Goal: Find specific page/section: Find specific page/section

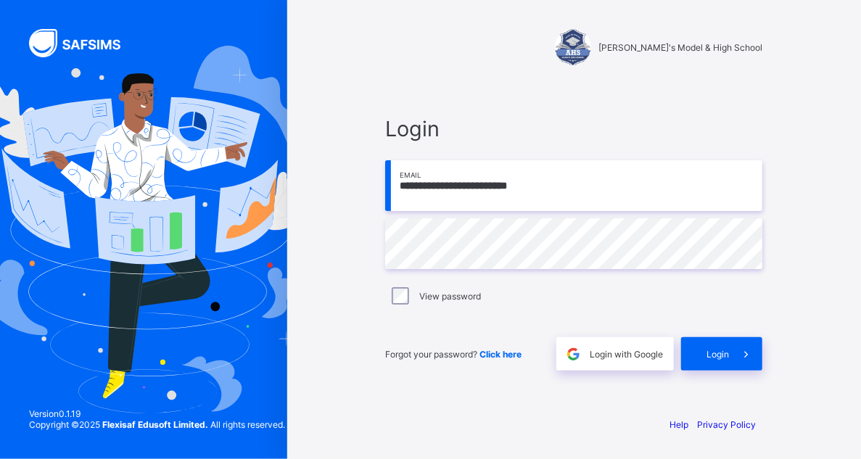
type input "**********"
click at [432, 296] on label "View password" at bounding box center [450, 296] width 62 height 11
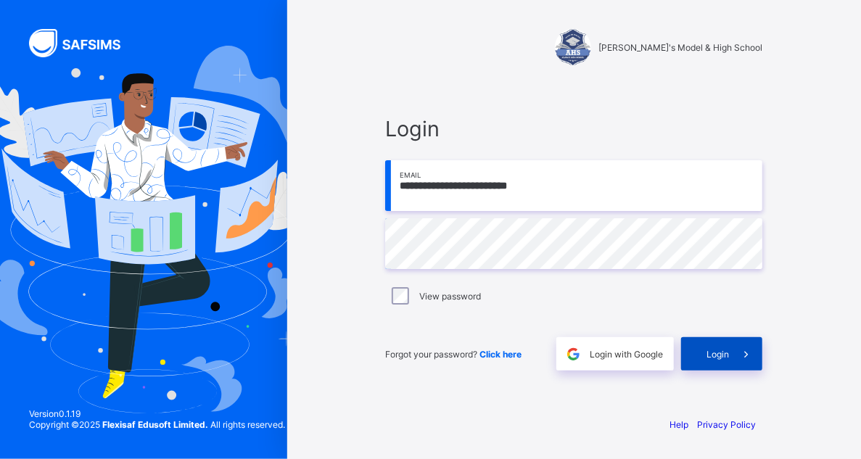
click at [712, 363] on div "Login" at bounding box center [721, 353] width 81 height 33
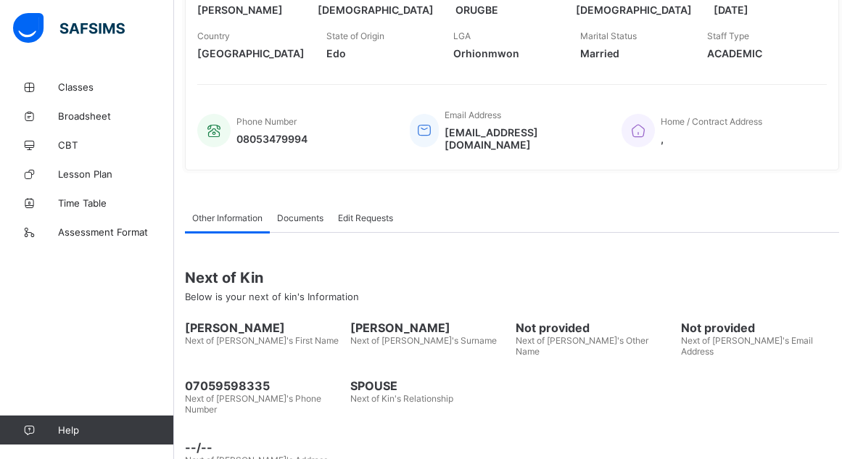
scroll to position [258, 0]
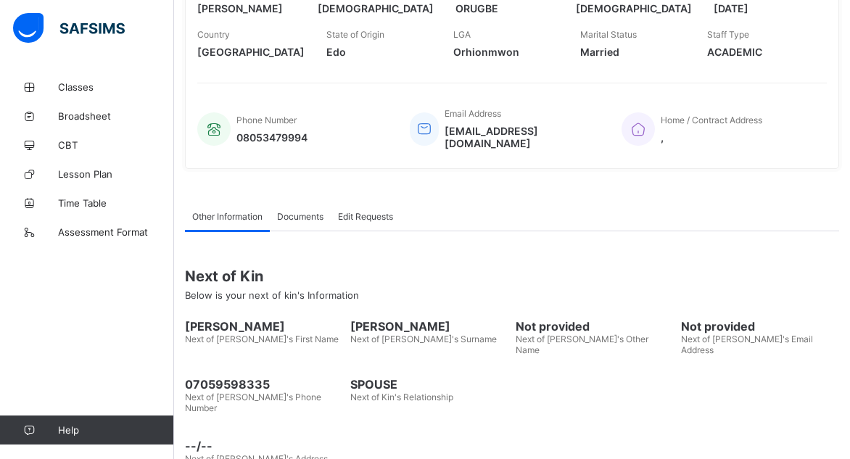
click at [300, 211] on span "Documents" at bounding box center [300, 216] width 46 height 11
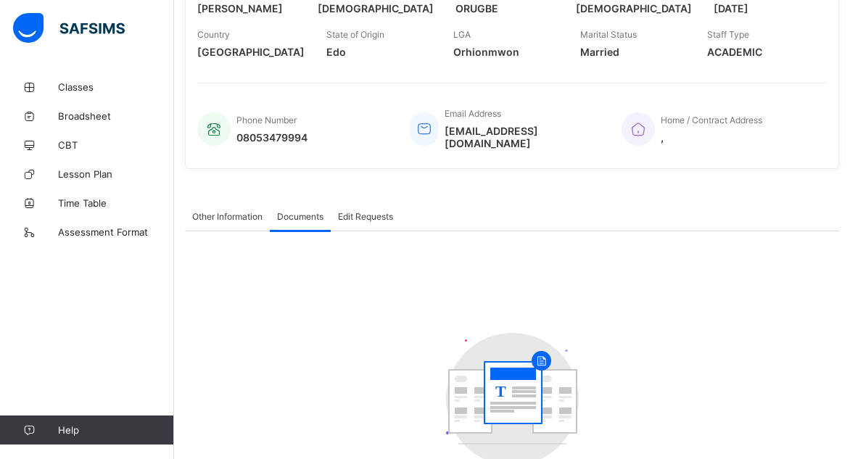
click at [376, 211] on span "Edit Requests" at bounding box center [365, 216] width 55 height 11
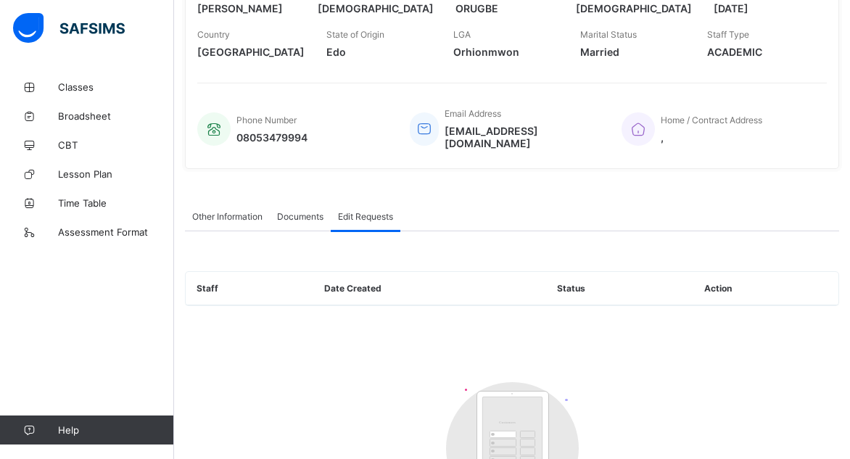
click at [280, 211] on span "Documents" at bounding box center [300, 216] width 46 height 11
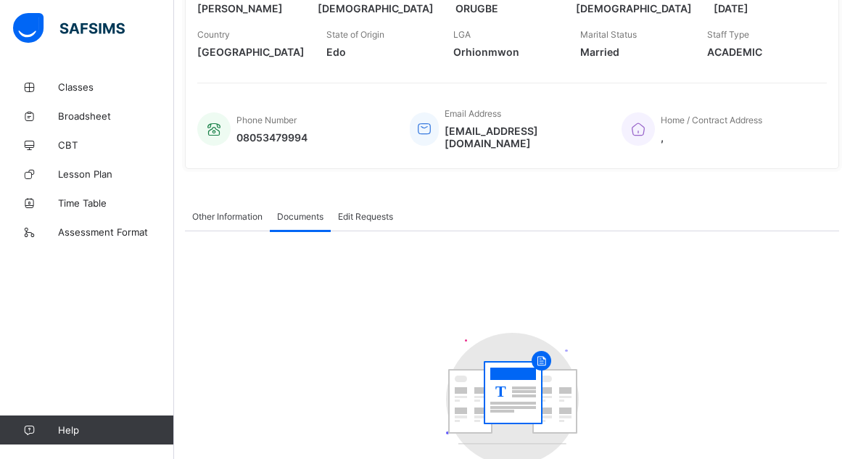
click at [237, 211] on span "Other Information" at bounding box center [227, 216] width 70 height 11
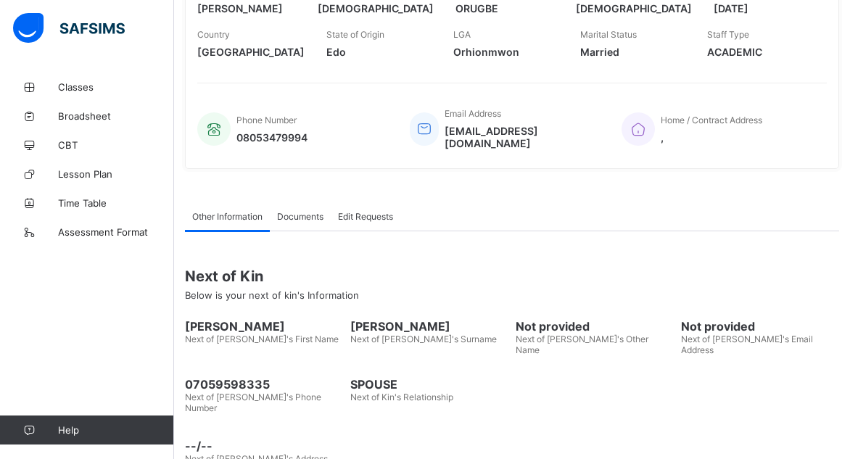
click at [307, 211] on span "Documents" at bounding box center [300, 216] width 46 height 11
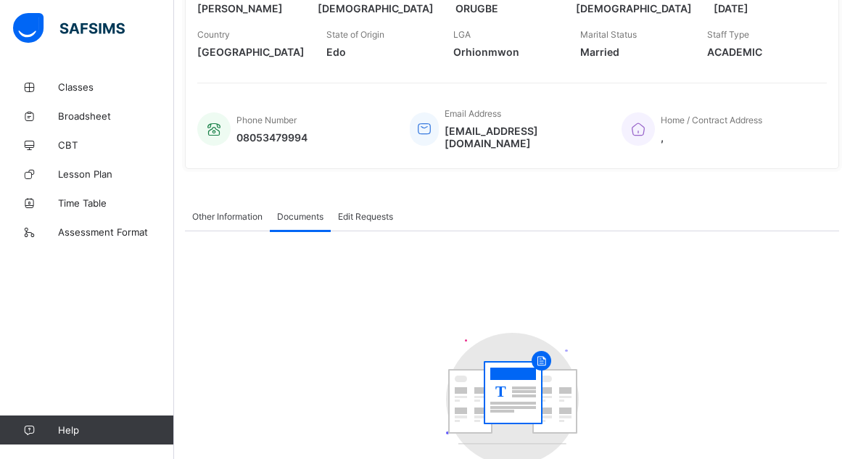
click at [363, 211] on span "Edit Requests" at bounding box center [365, 216] width 55 height 11
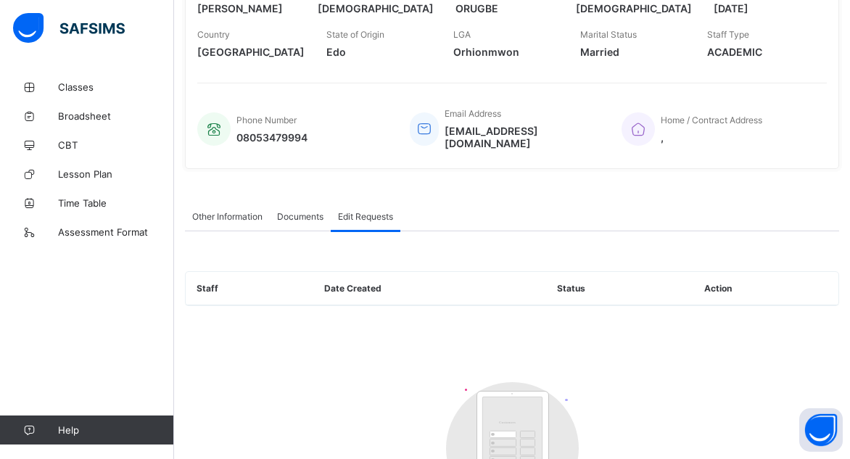
click at [212, 211] on span "Other Information" at bounding box center [227, 216] width 70 height 11
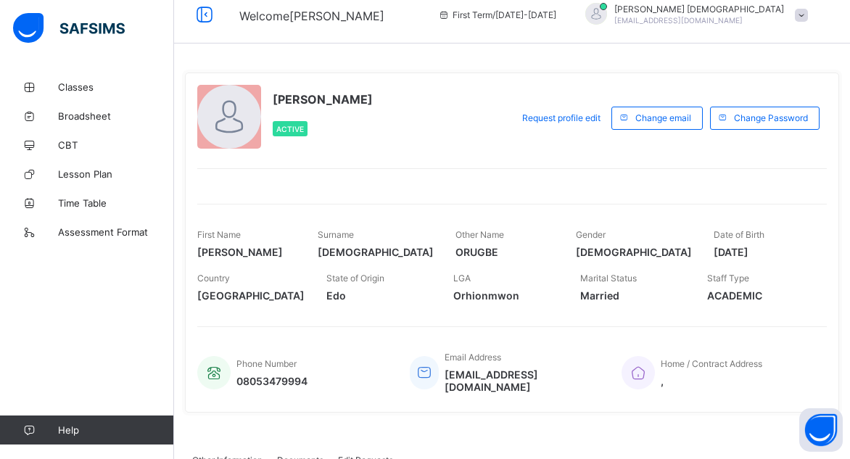
scroll to position [0, 0]
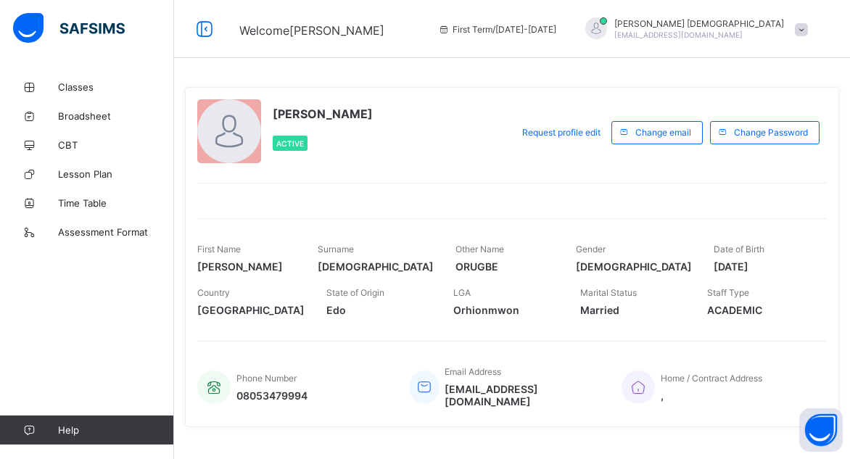
click at [808, 30] on span at bounding box center [801, 29] width 13 height 13
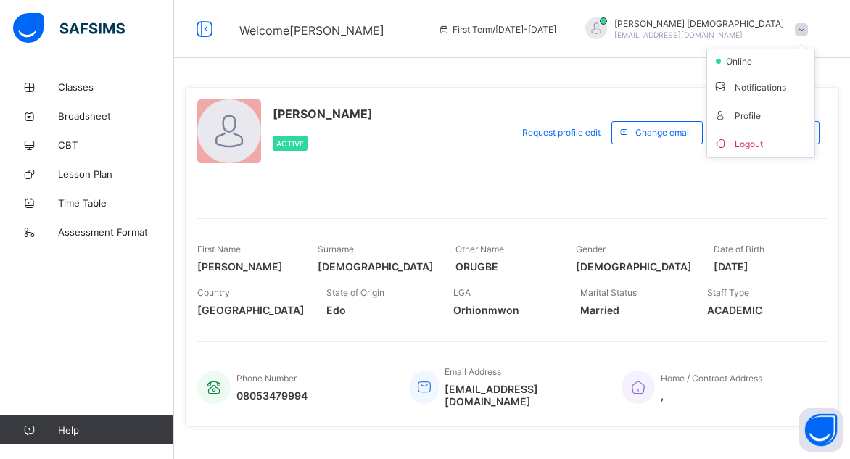
click at [808, 30] on span at bounding box center [801, 29] width 13 height 13
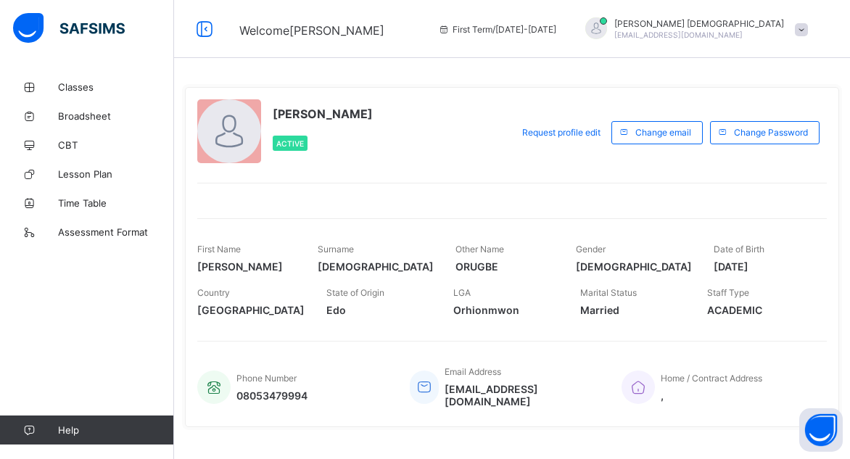
click at [553, 30] on span "First Term / [DATE]-[DATE]" at bounding box center [497, 29] width 118 height 11
click at [82, 86] on span "Classes" at bounding box center [116, 87] width 116 height 12
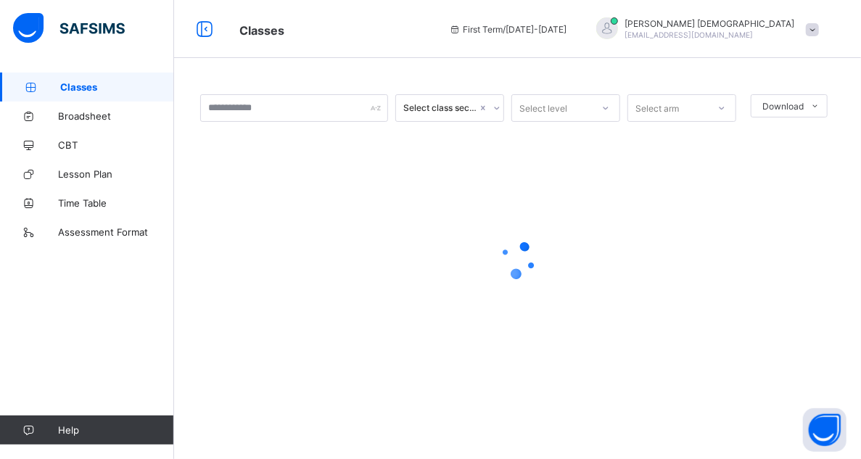
click at [604, 107] on icon at bounding box center [605, 108] width 9 height 15
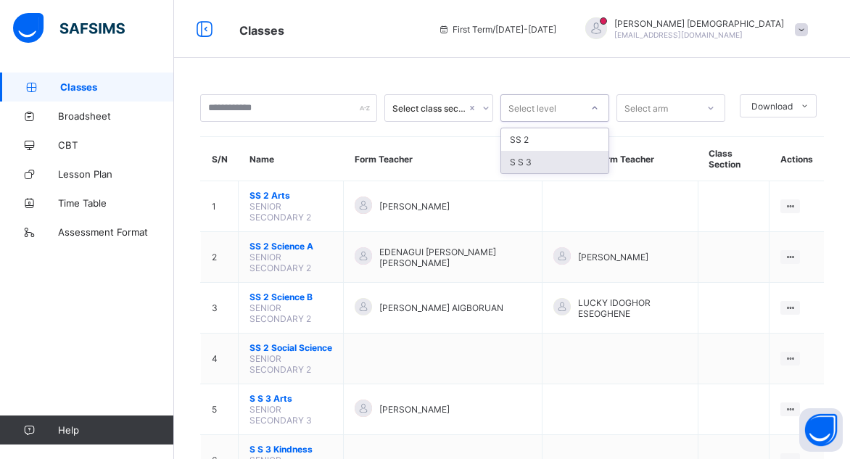
click at [570, 166] on div "S S 3" at bounding box center [554, 162] width 107 height 22
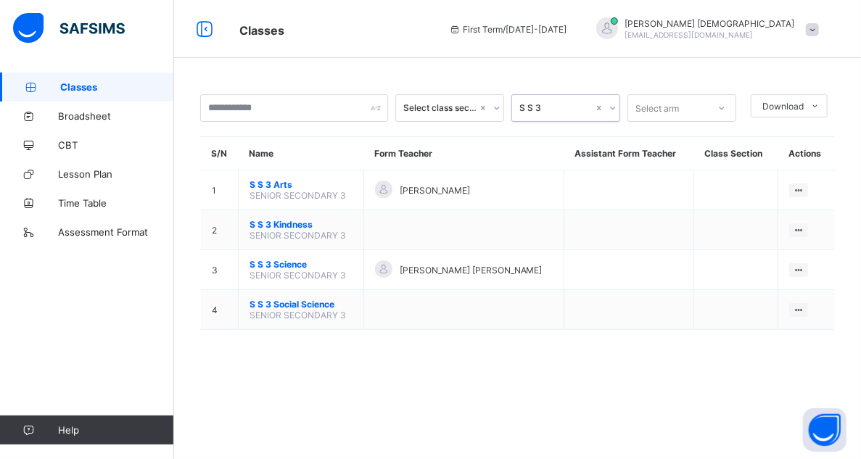
click at [722, 105] on icon at bounding box center [721, 108] width 9 height 15
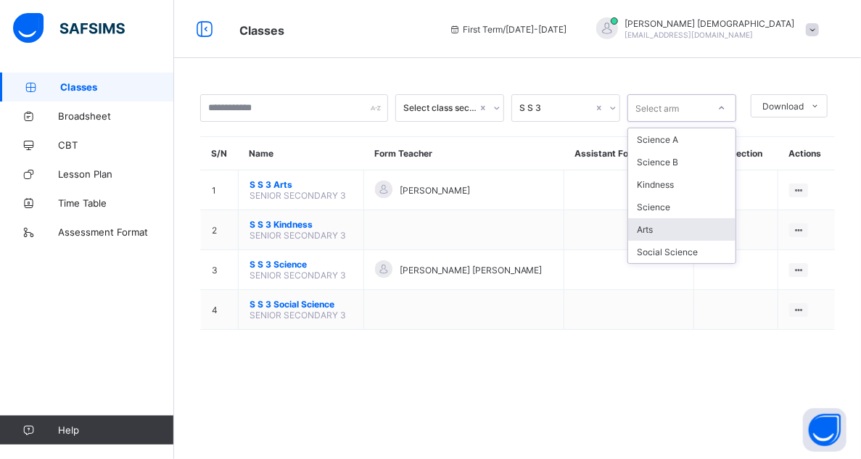
click at [656, 226] on div "Arts" at bounding box center [681, 229] width 107 height 22
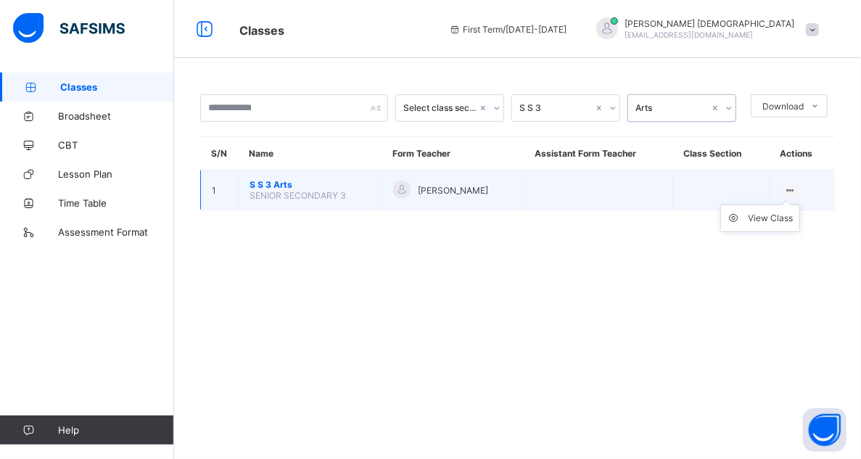
click at [793, 204] on ul "View Class" at bounding box center [760, 218] width 80 height 28
click at [776, 216] on div "View Class" at bounding box center [770, 218] width 45 height 15
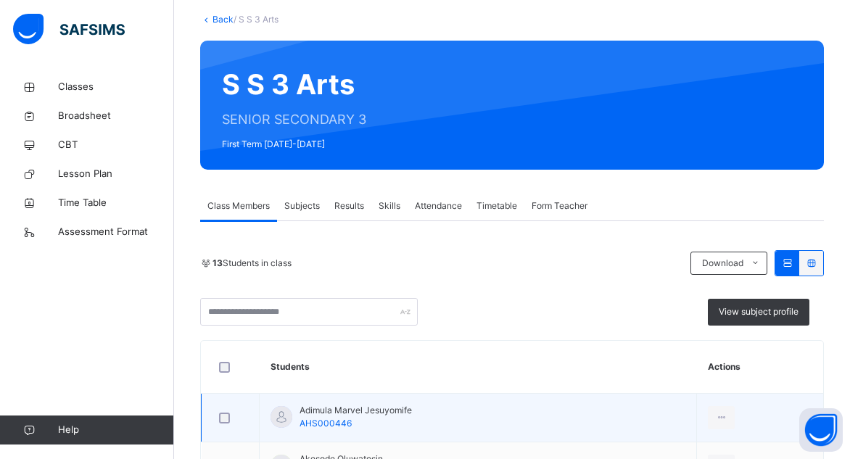
scroll to position [145, 0]
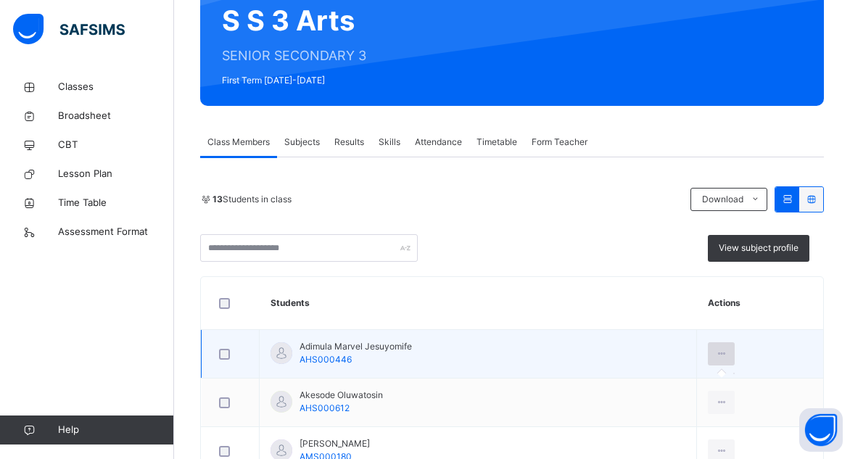
click at [727, 352] on icon at bounding box center [721, 353] width 12 height 13
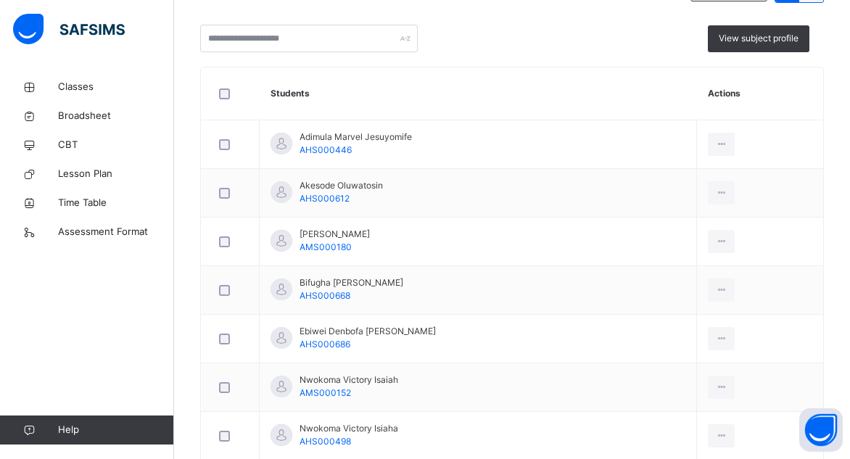
scroll to position [363, 0]
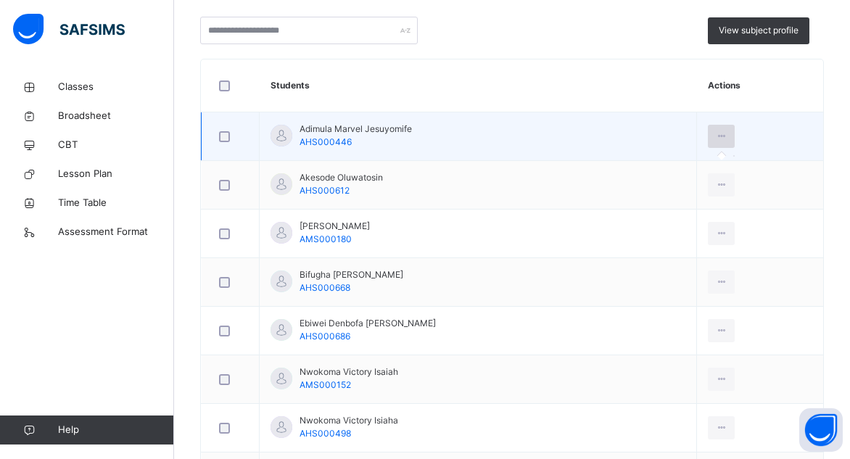
click at [727, 137] on icon at bounding box center [721, 136] width 12 height 13
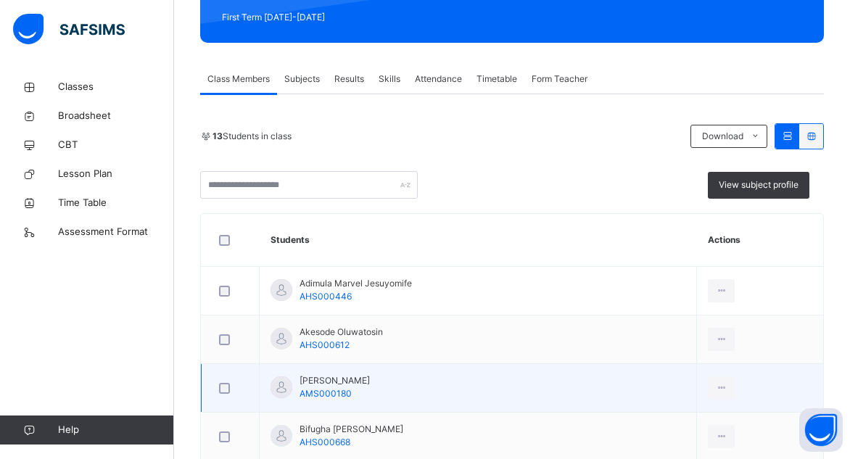
scroll to position [145, 0]
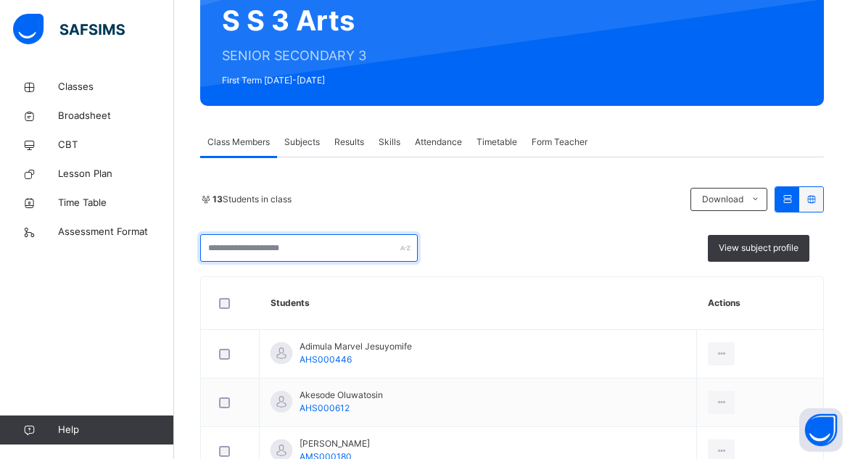
click at [402, 247] on div at bounding box center [309, 248] width 218 height 28
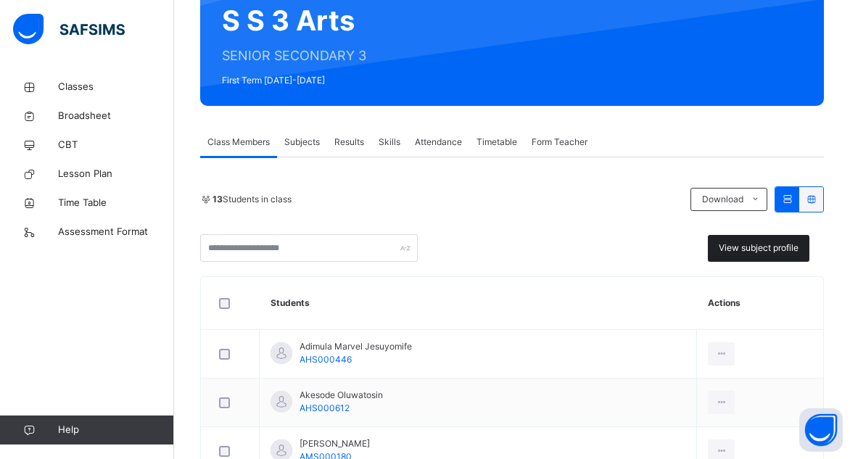
click at [776, 244] on span "View subject profile" at bounding box center [759, 247] width 80 height 13
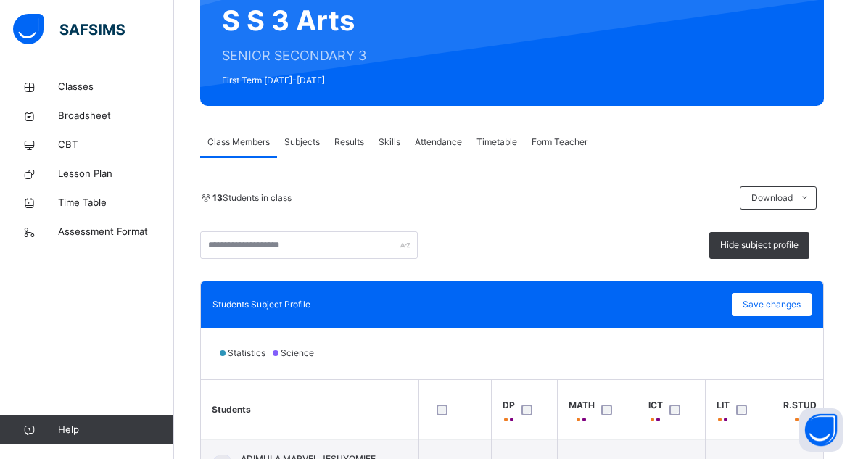
click at [639, 231] on div "Hide subject profile" at bounding box center [512, 245] width 624 height 28
click at [647, 216] on div "13 Students in class Download Pdf Report Excel Report Hide subject profile" at bounding box center [512, 222] width 624 height 73
click at [619, 210] on div "13 Students in class Download Pdf Report Excel Report Hide subject profile" at bounding box center [512, 222] width 624 height 73
click at [300, 143] on span "Subjects" at bounding box center [302, 142] width 36 height 13
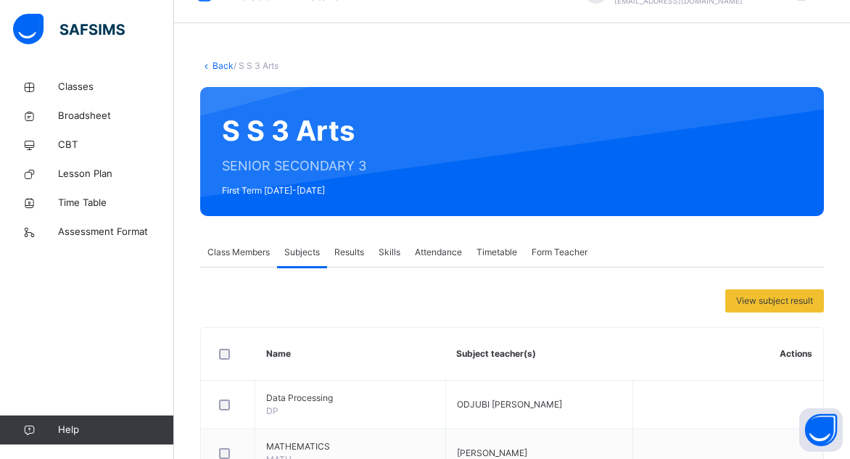
scroll to position [0, 0]
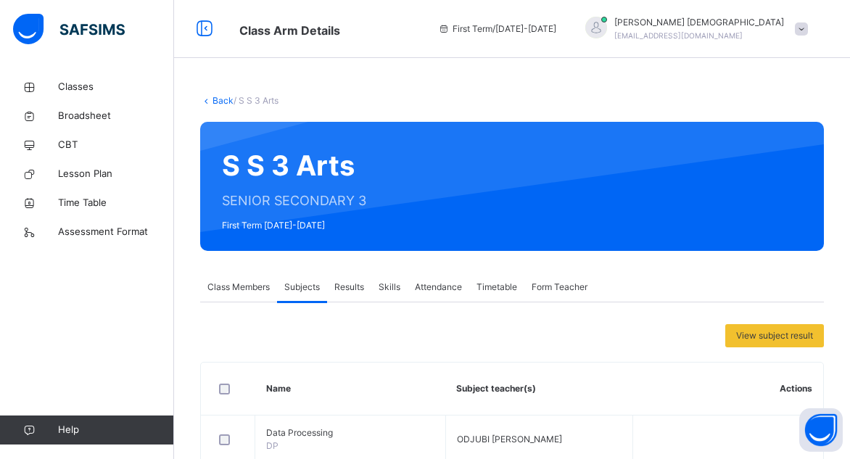
click at [350, 285] on span "Results" at bounding box center [349, 287] width 30 height 13
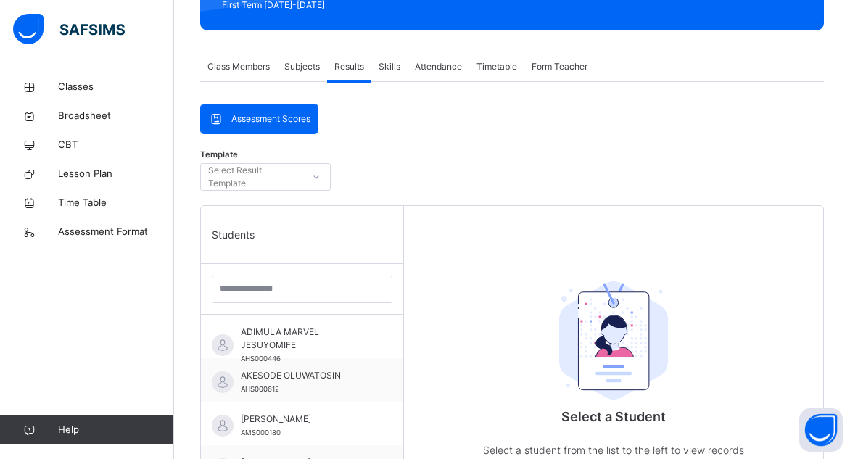
scroll to position [363, 0]
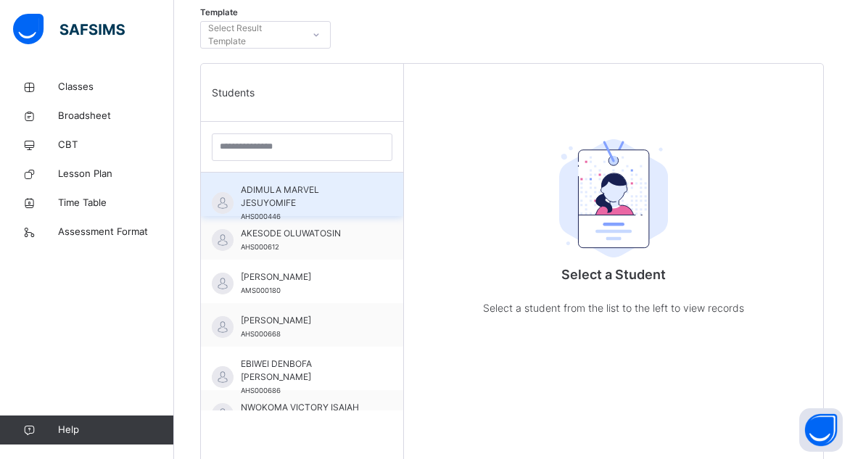
click at [292, 199] on span "ADIMULA MARVEL JESUYOMIFE" at bounding box center [306, 196] width 130 height 26
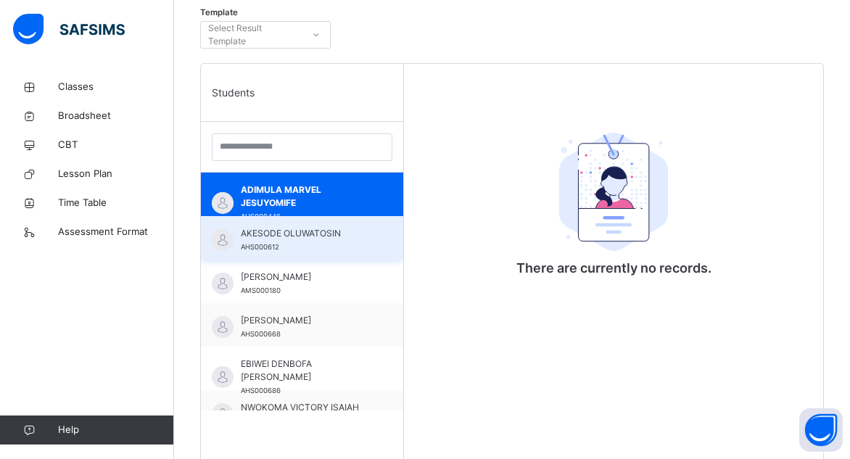
click at [302, 240] on div "AKESODE OLUWATOSIN AHS000612" at bounding box center [306, 240] width 130 height 26
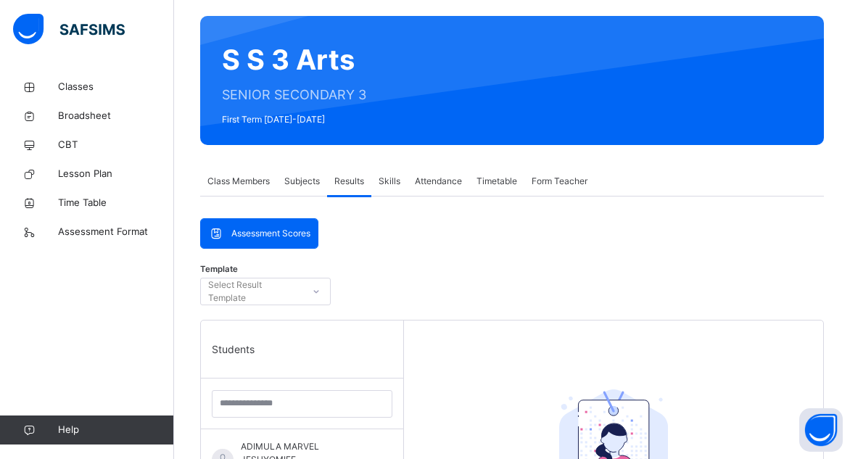
scroll to position [73, 0]
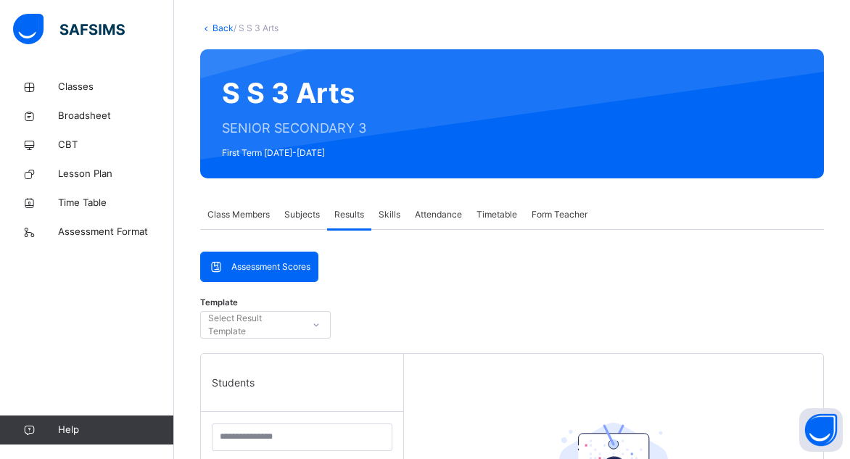
click at [392, 215] on span "Skills" at bounding box center [390, 214] width 22 height 13
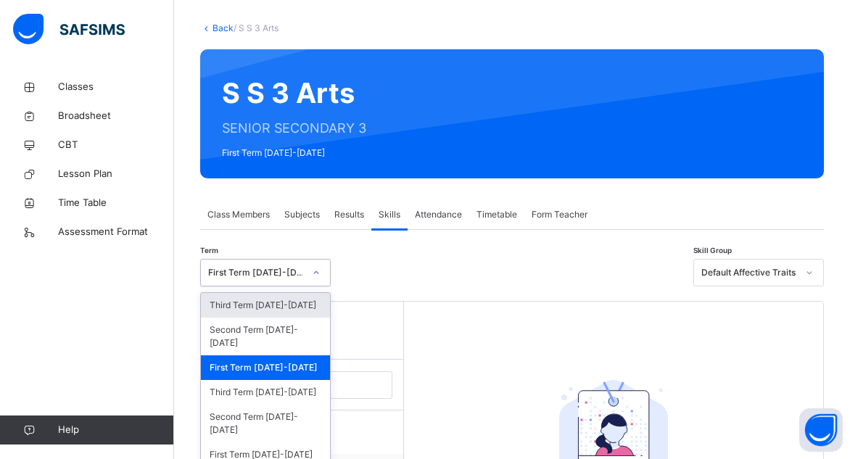
click at [319, 272] on div "option Third Term [DATE]-[DATE] focused, 1 of 32. 32 results available. Use Up …" at bounding box center [265, 273] width 131 height 28
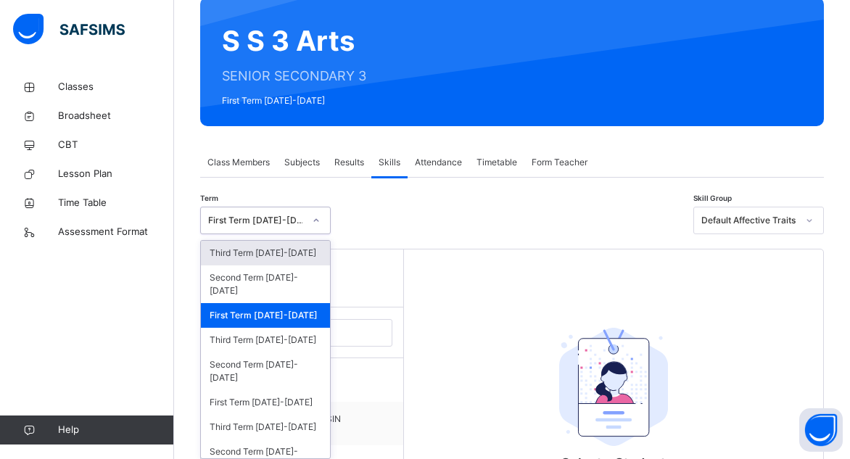
scroll to position [130, 0]
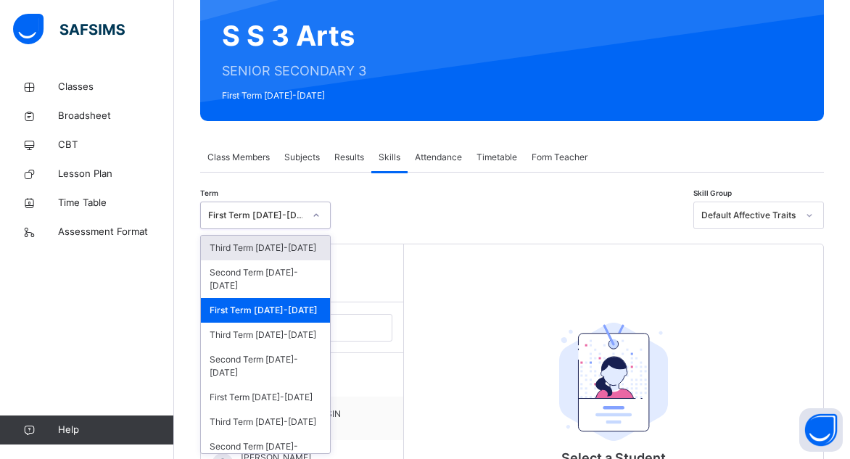
click at [475, 294] on div "Select a Student Select a student from the list to the left to view and enter s…" at bounding box center [613, 297] width 290 height 29
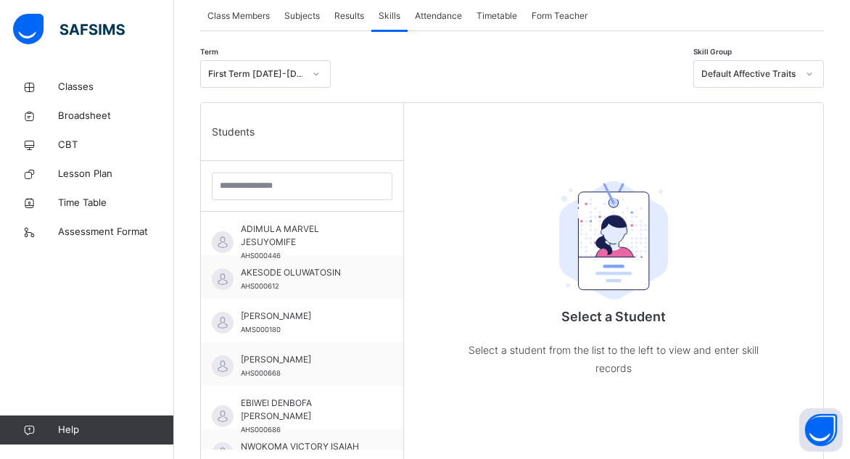
scroll to position [275, 0]
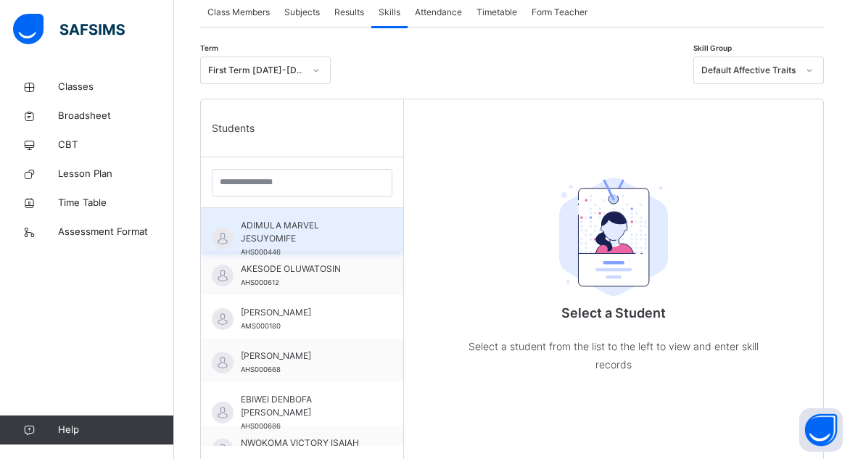
click at [329, 228] on span "ADIMULA MARVEL JESUYOMIFE" at bounding box center [306, 232] width 130 height 26
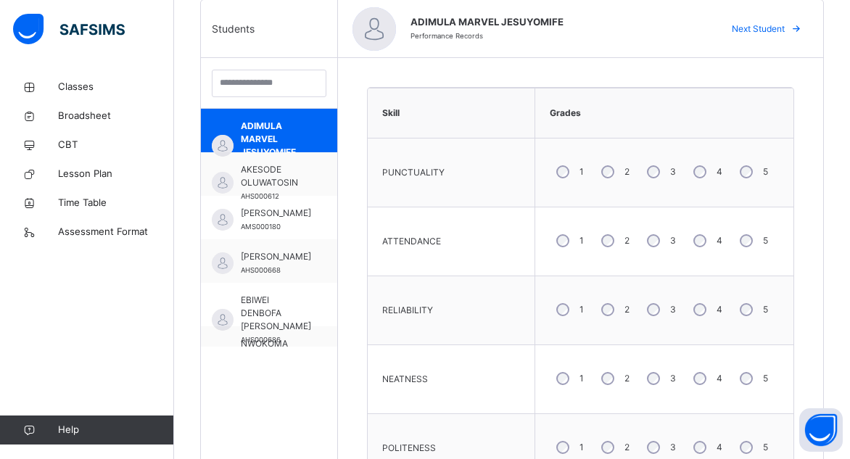
scroll to position [420, 0]
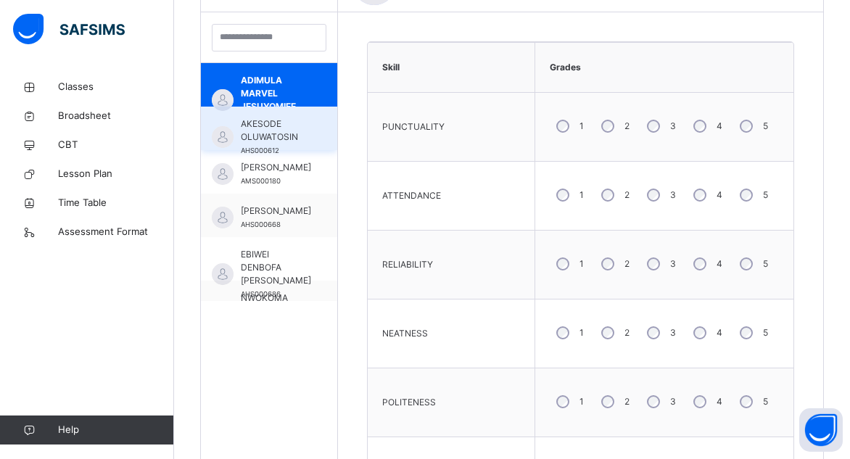
click at [289, 140] on span "AKESODE OLUWATOSIN" at bounding box center [273, 130] width 64 height 26
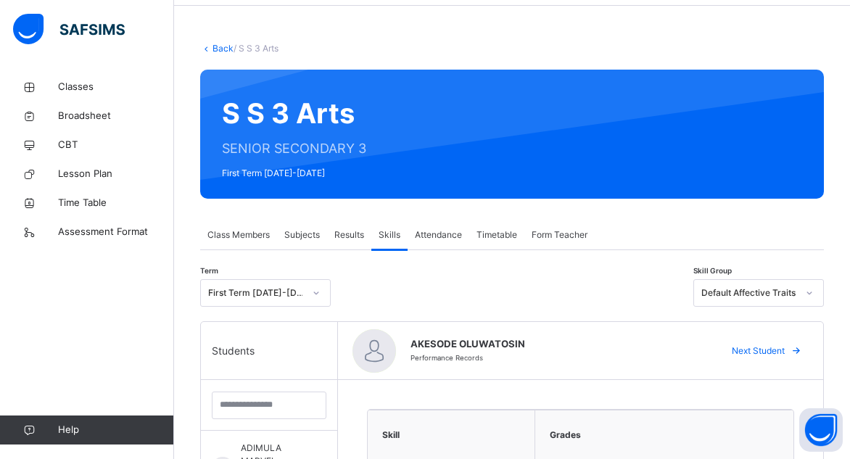
scroll to position [0, 0]
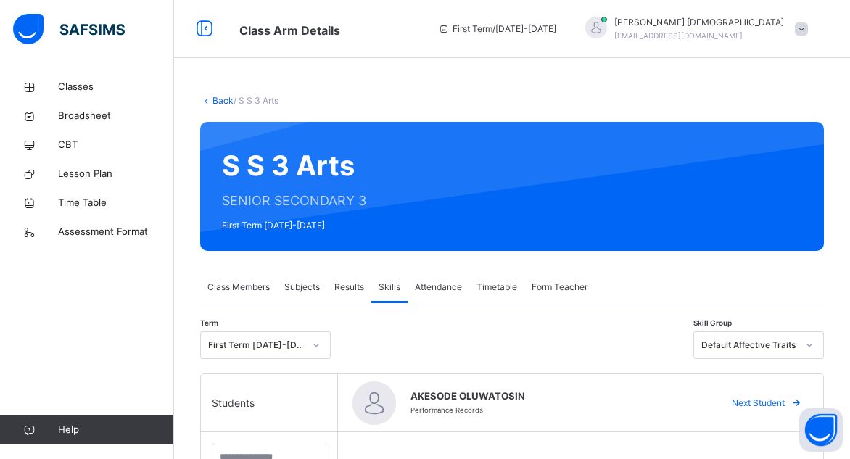
click at [445, 288] on span "Attendance" at bounding box center [438, 287] width 47 height 13
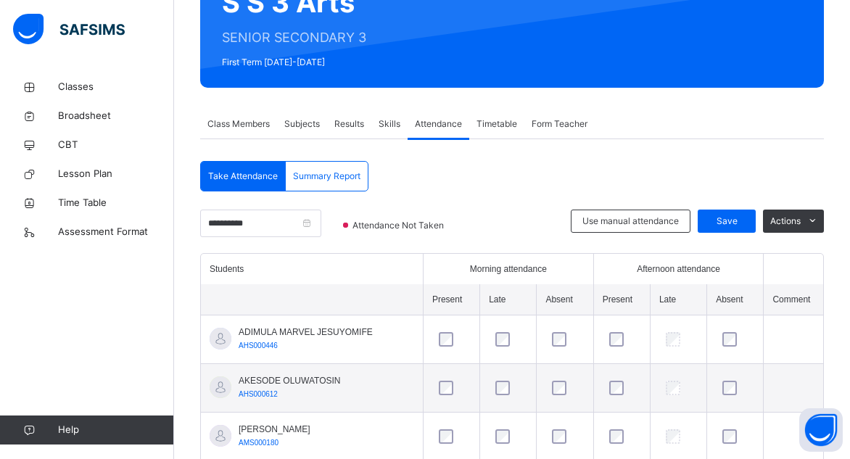
scroll to position [73, 0]
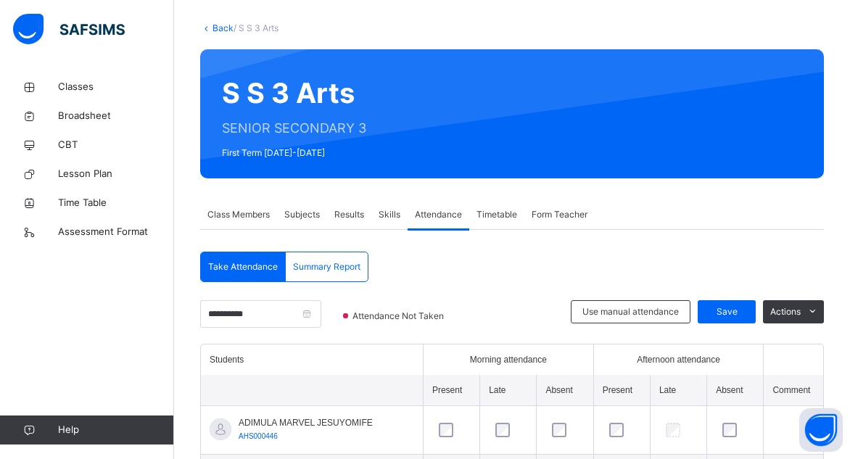
click at [506, 215] on span "Timetable" at bounding box center [496, 214] width 41 height 13
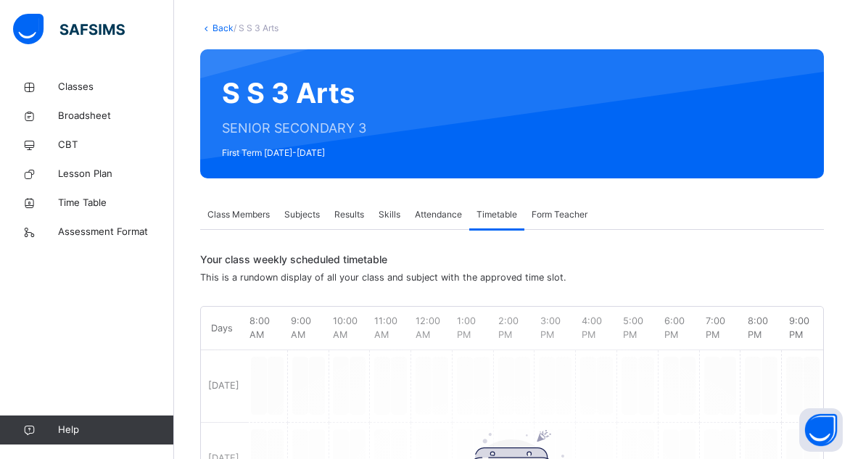
click at [541, 215] on span "Form Teacher" at bounding box center [560, 214] width 56 height 13
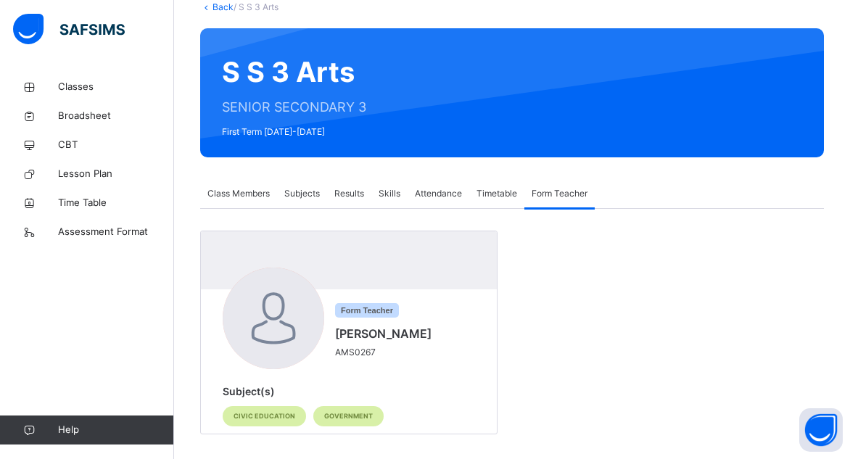
scroll to position [104, 0]
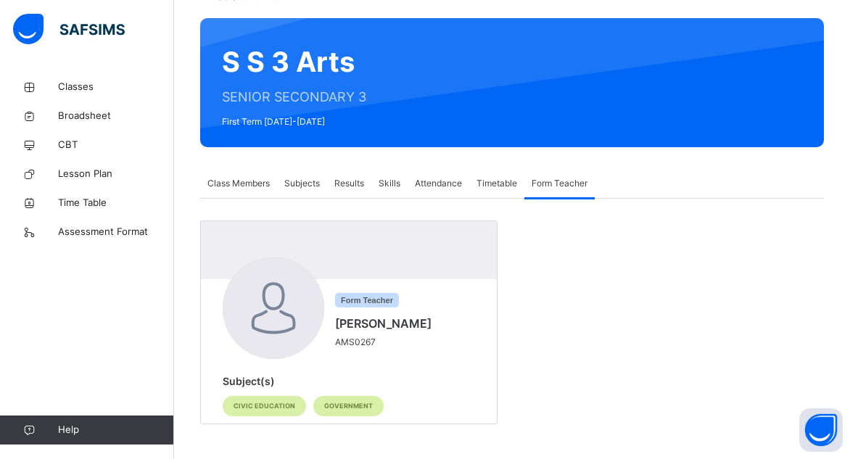
click at [260, 180] on span "Class Members" at bounding box center [238, 183] width 62 height 13
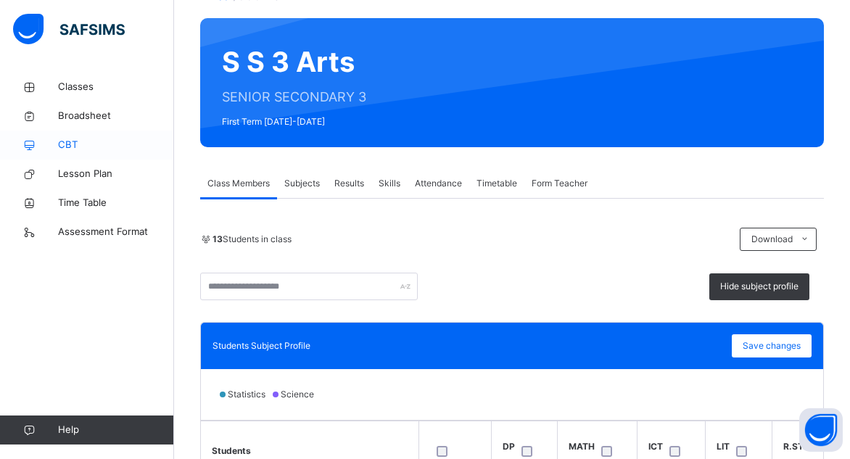
click at [77, 147] on span "CBT" at bounding box center [116, 145] width 116 height 15
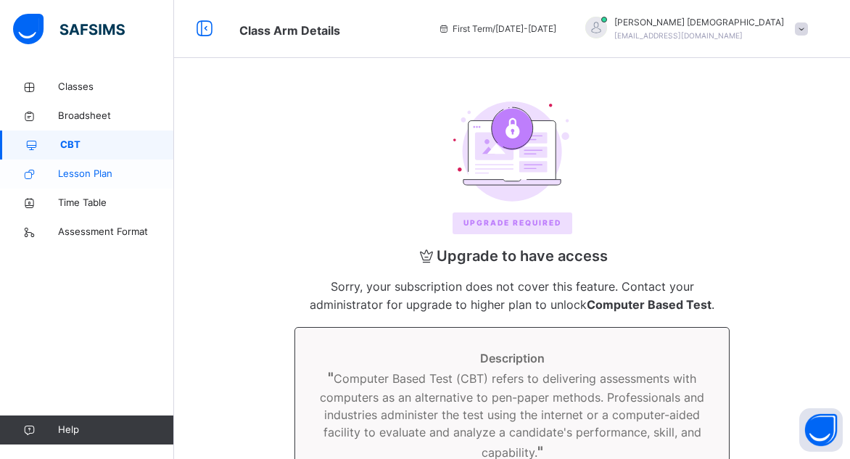
click at [93, 169] on span "Lesson Plan" at bounding box center [116, 174] width 116 height 15
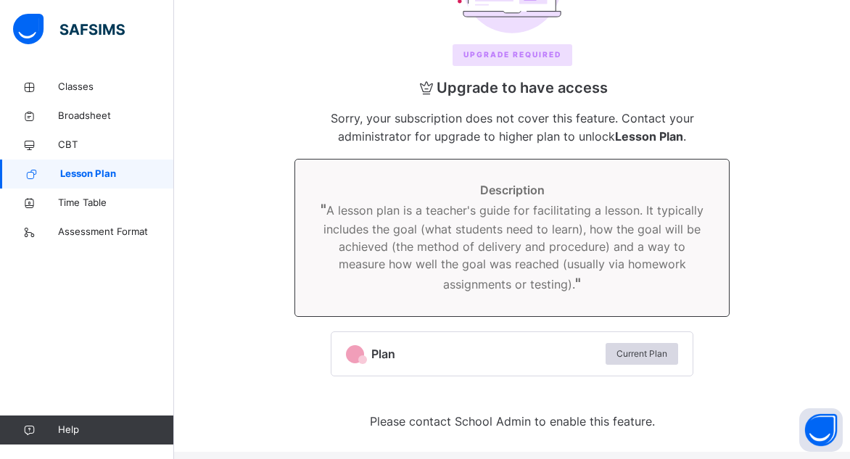
scroll to position [174, 0]
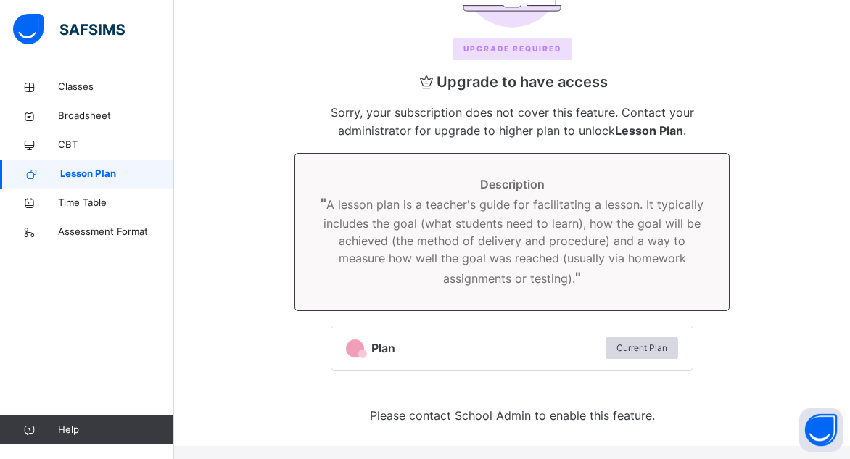
click at [96, 175] on span "Lesson Plan" at bounding box center [117, 174] width 114 height 15
click at [85, 207] on span "Time Table" at bounding box center [116, 203] width 116 height 15
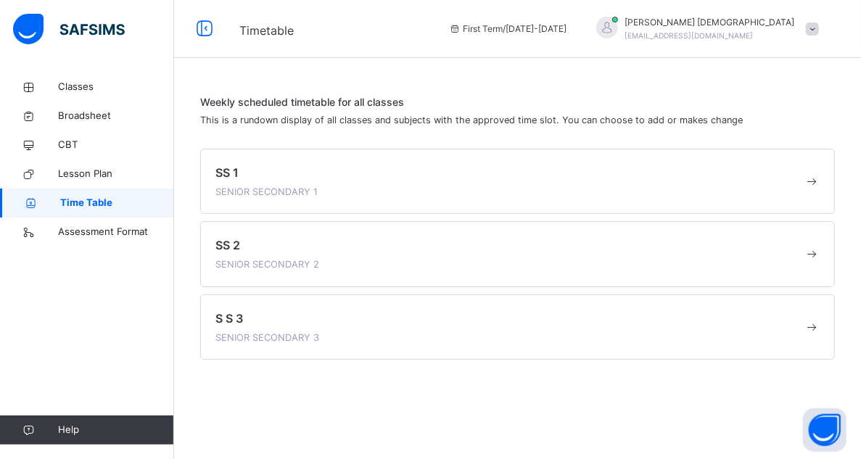
click at [811, 178] on span at bounding box center [811, 181] width 16 height 15
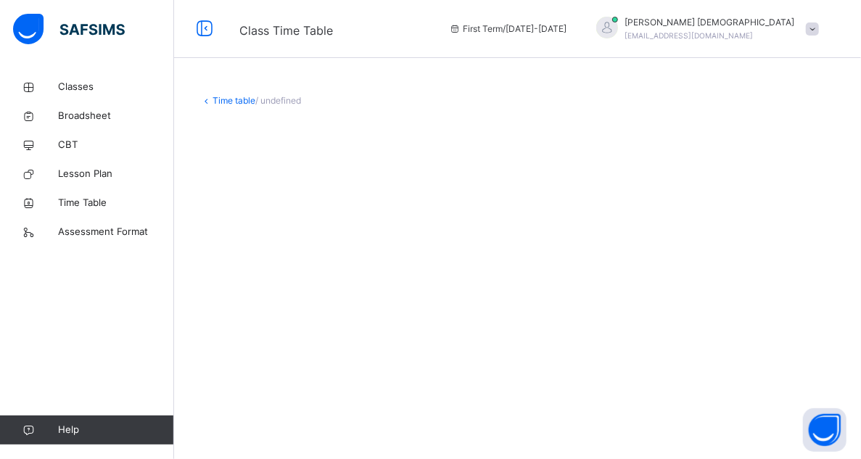
click at [204, 101] on icon at bounding box center [206, 100] width 12 height 11
click at [222, 102] on link "Time table" at bounding box center [233, 100] width 43 height 11
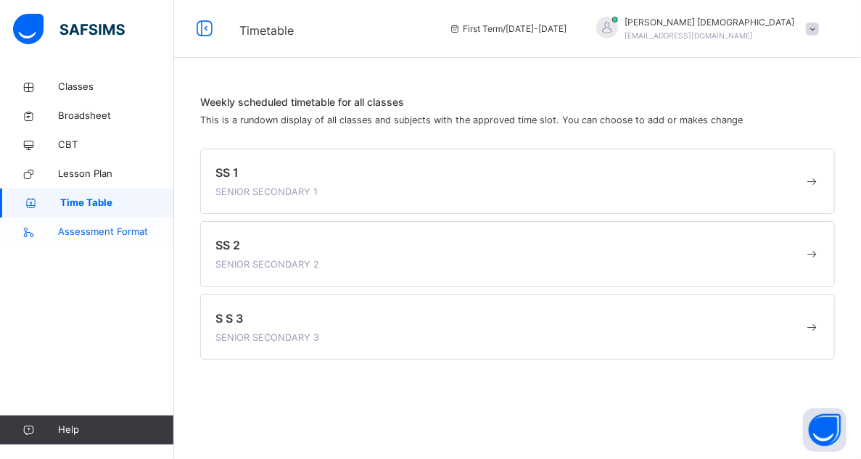
click at [135, 231] on span "Assessment Format" at bounding box center [116, 232] width 116 height 15
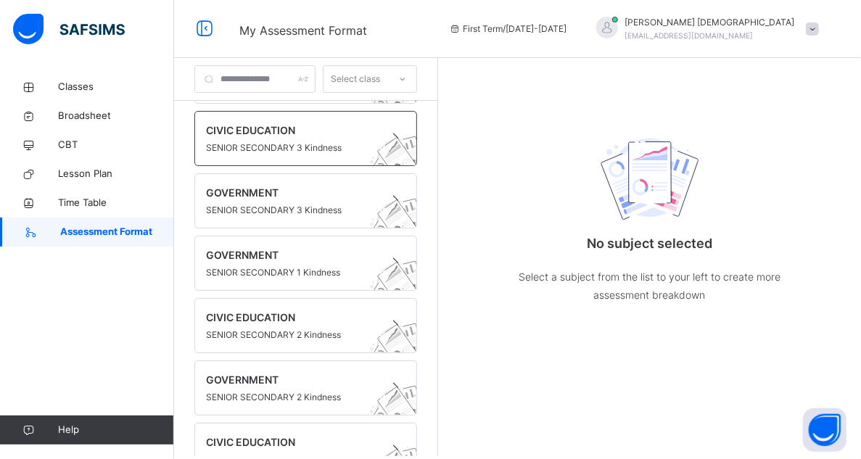
scroll to position [145, 0]
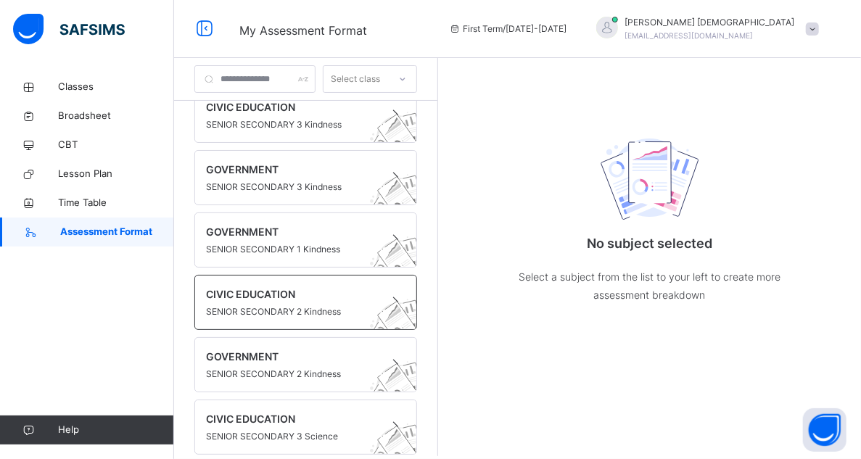
click at [360, 294] on span "CIVIC EDUCATION" at bounding box center [292, 293] width 172 height 15
